Goal: Information Seeking & Learning: Learn about a topic

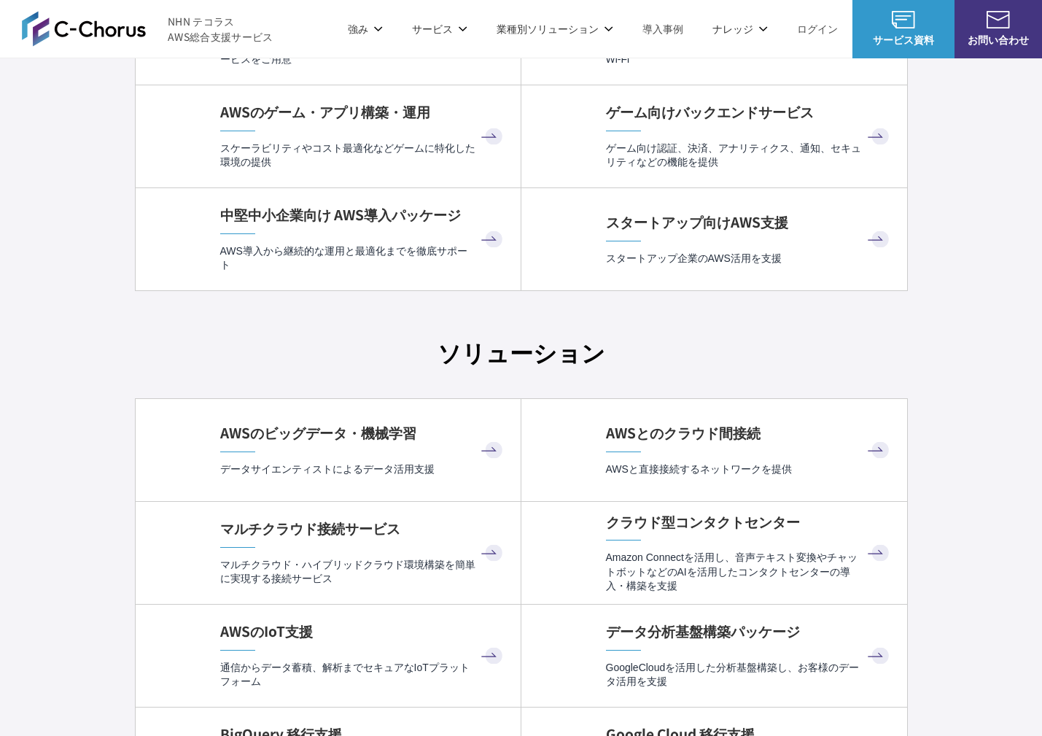
scroll to position [4122, 0]
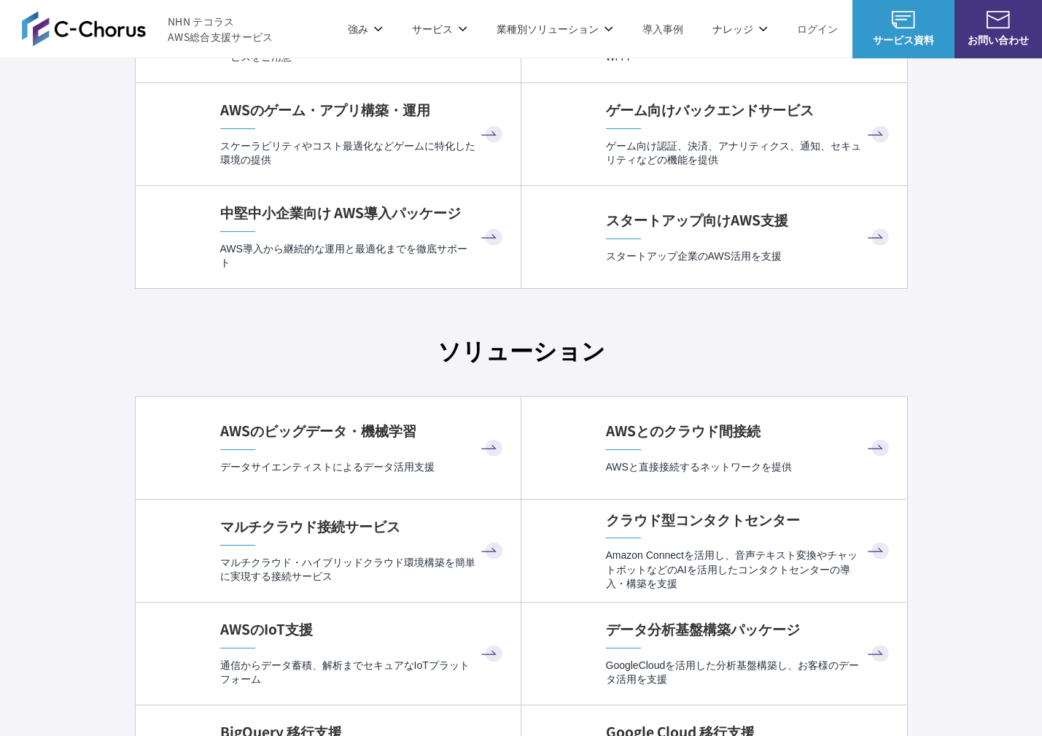
click at [416, 445] on div "AWSのビッグデータ・機械学習 データサイエンティストによるデータ活用支援" at bounding box center [363, 447] width 286 height 53
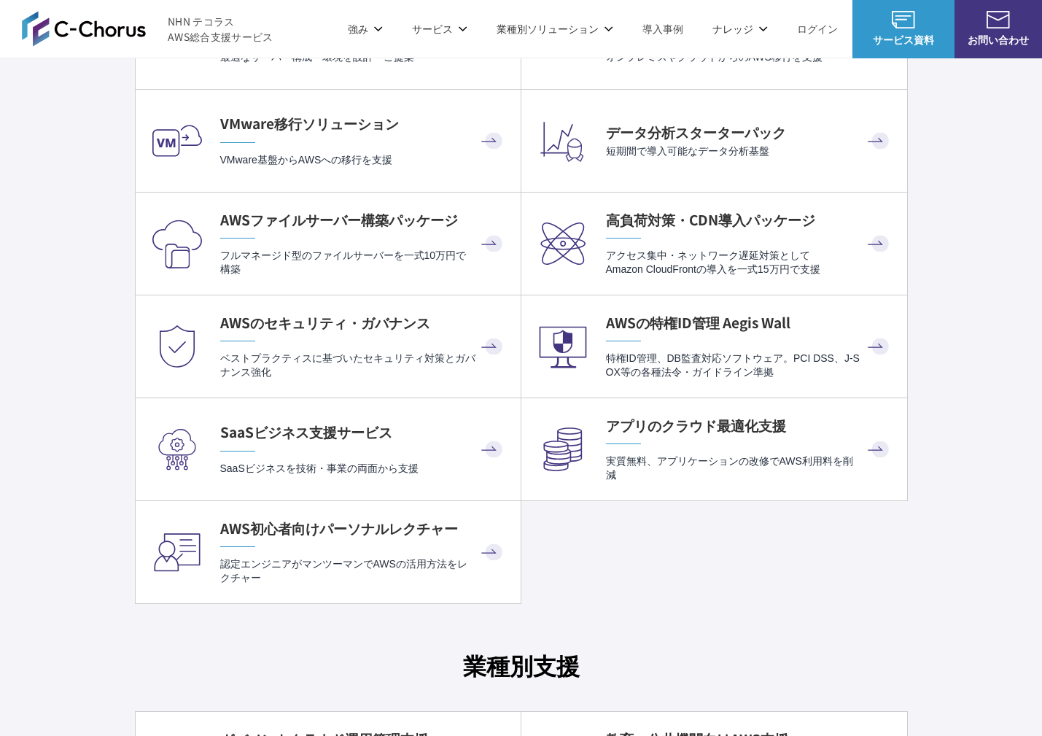
scroll to position [3312, 0]
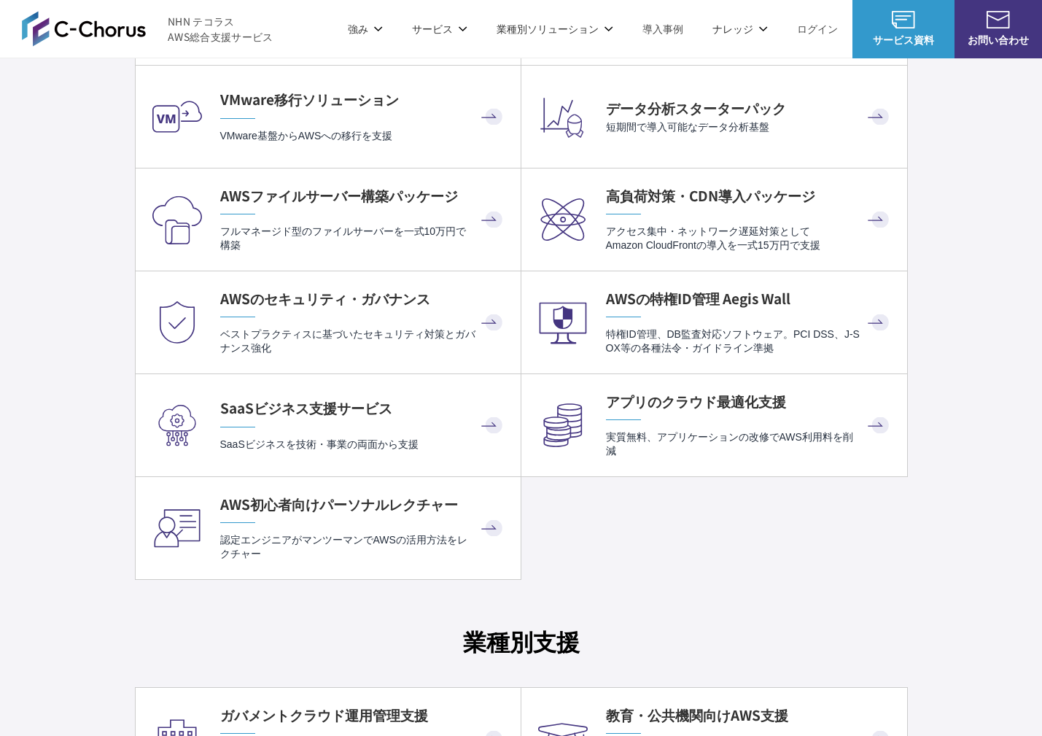
click at [550, 546] on ul "プロフェッショナルサービス 必要な支援だけ契約できる オンデマンド・エンジニアリングサービス AWSの監視・運用代行 [PERSON_NAME]による24時間…" at bounding box center [521, 168] width 773 height 823
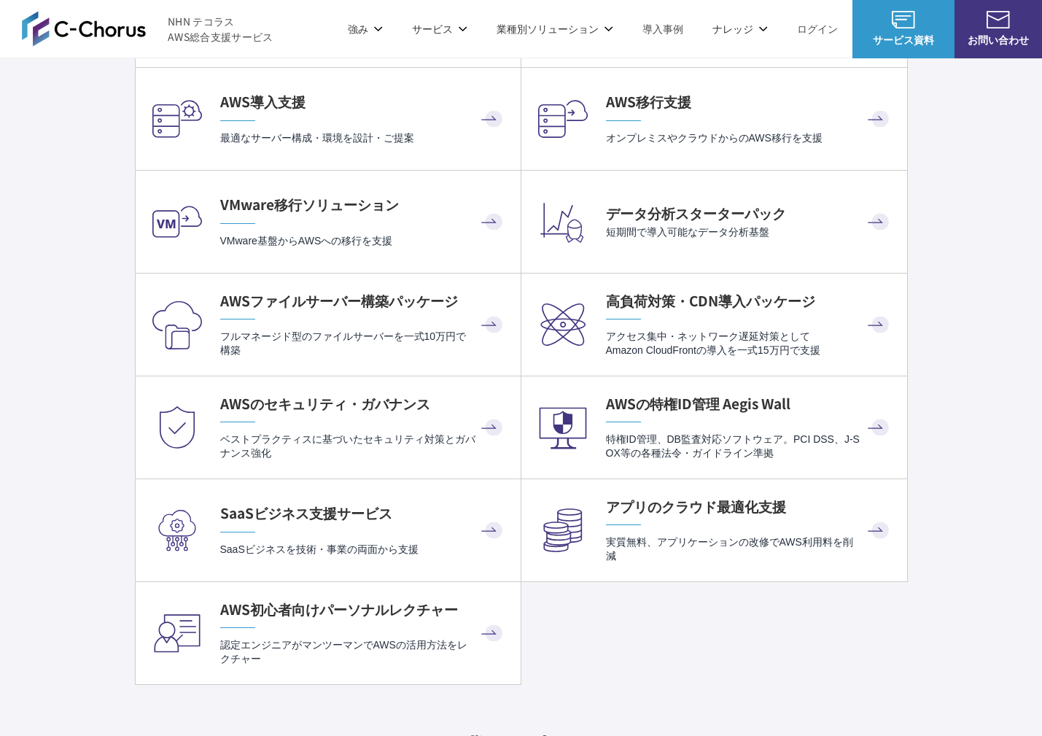
scroll to position [3208, 0]
click at [448, 318] on div "AWSファイルサーバー構築パッケージ フルマネージド型のファイルサーバーを一式10万円で構築" at bounding box center [363, 322] width 286 height 67
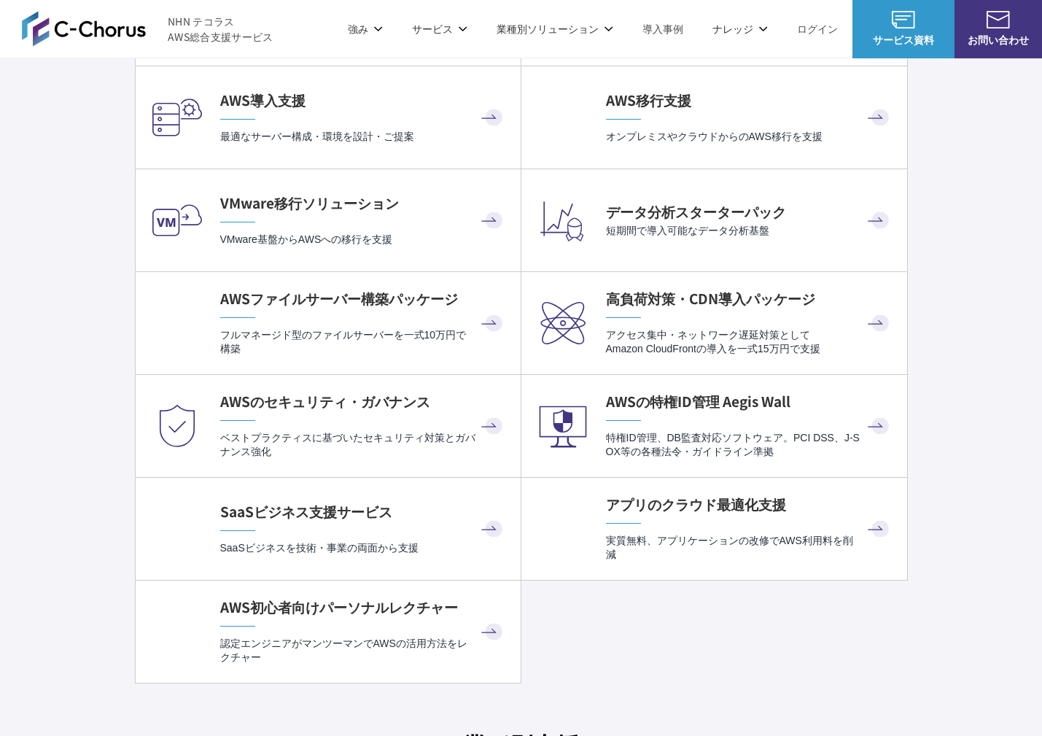
click at [604, 619] on ul "プロフェッショナルサービス 必要な支援だけ契約できる オンデマンド・エンジニアリングサービス AWSの監視・運用代行 [PERSON_NAME]による24時間…" at bounding box center [521, 271] width 773 height 823
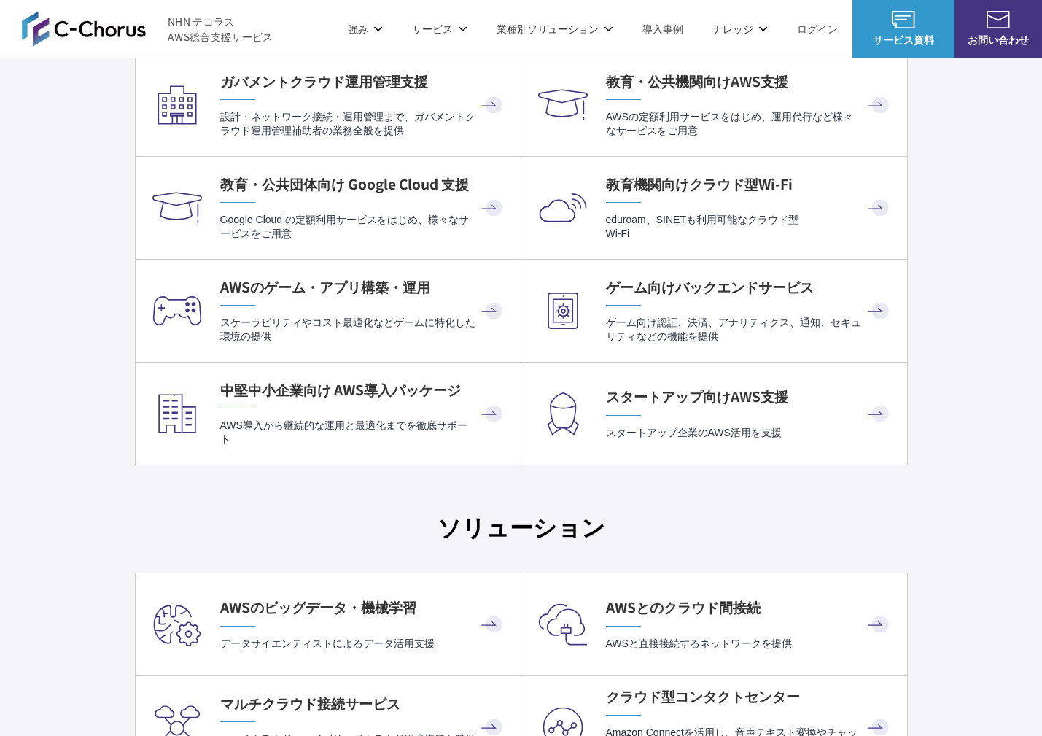
scroll to position [3909, 0]
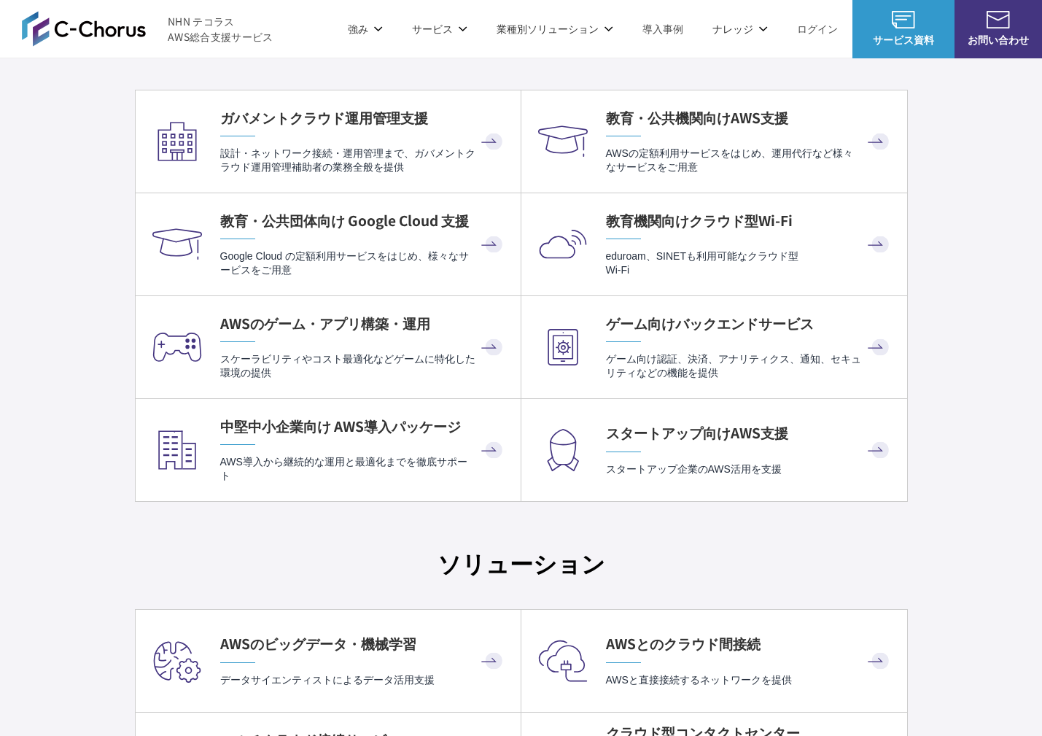
click at [674, 518] on div "AWS請求代行 (リセール) AWS請求代行 プロフェッショナルサービス 必要な支援だけ契約できる オンデマンド・エンジニアリングサービス AWSの監視・運用…" at bounding box center [521, 245] width 773 height 2945
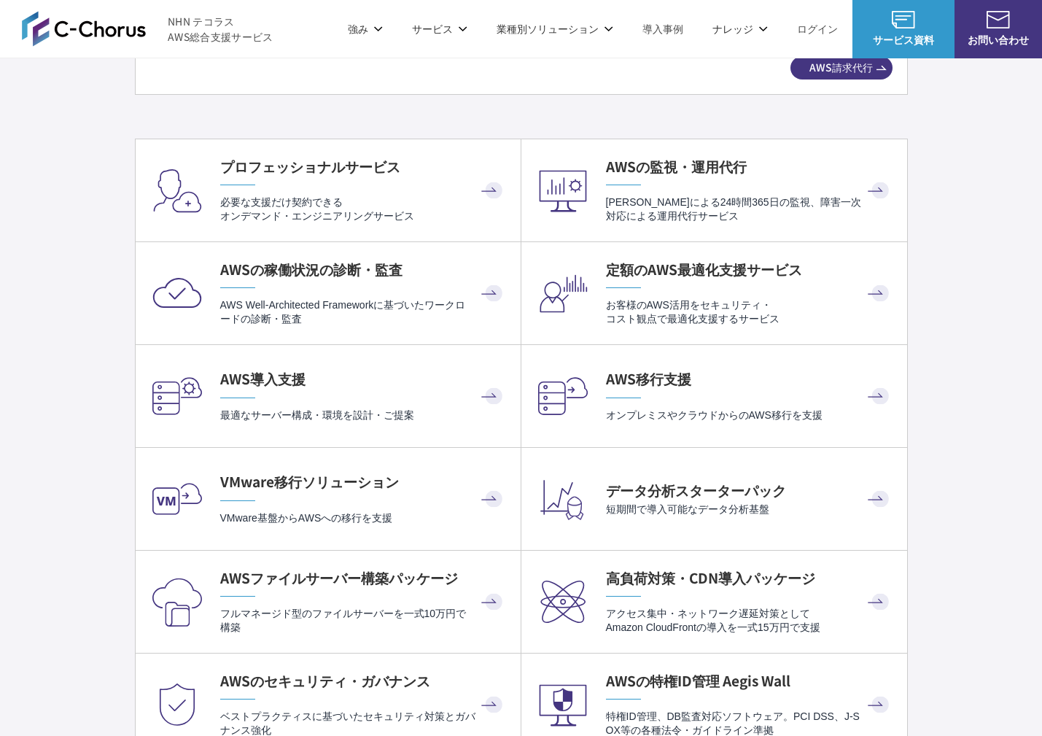
scroll to position [2943, 0]
